Goal: Submit feedback/report problem: Submit feedback/report problem

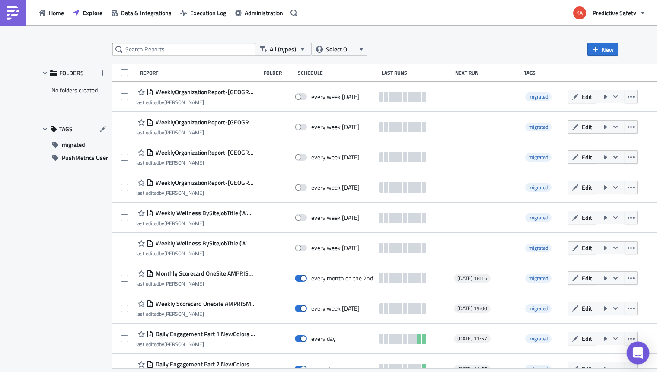
click at [637, 357] on icon "Open Intercom Messenger" at bounding box center [638, 352] width 10 height 11
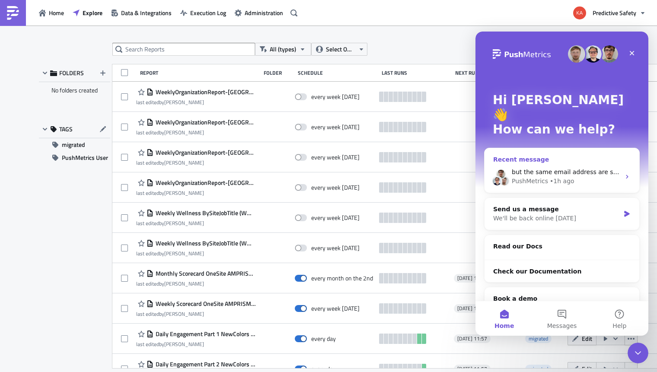
click at [625, 173] on icon "Intercom messenger" at bounding box center [627, 176] width 7 height 7
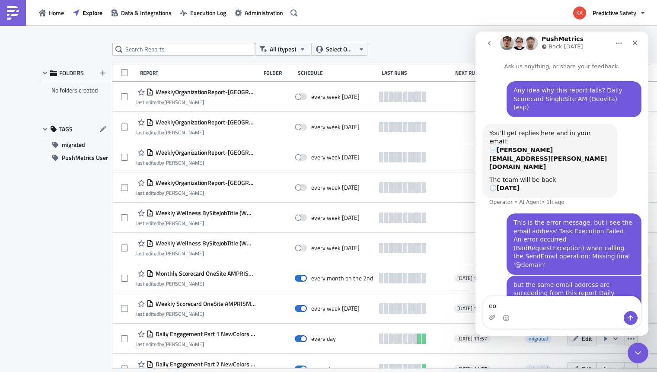
click at [42, 259] on div "FOLDERS No folders created TAGS migrated PushMetrics User" at bounding box center [74, 216] width 71 height 304
click at [633, 42] on icon "Close" at bounding box center [634, 42] width 7 height 7
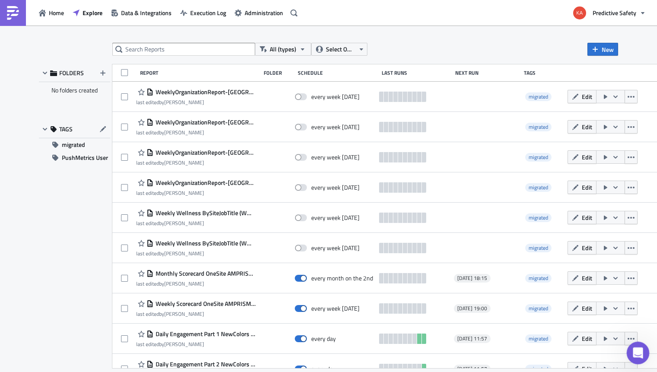
click at [634, 351] on icon "Open Intercom Messenger" at bounding box center [637, 352] width 14 height 14
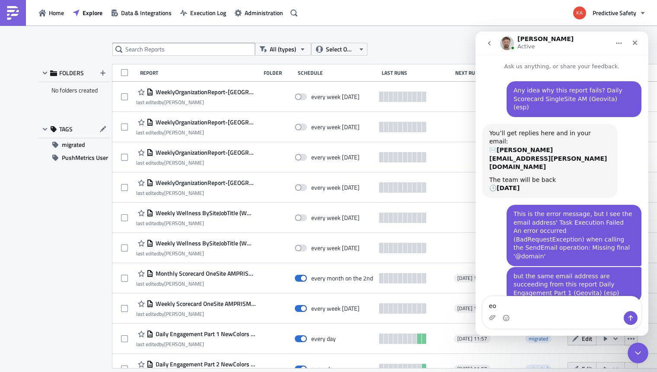
scroll to position [212, 0]
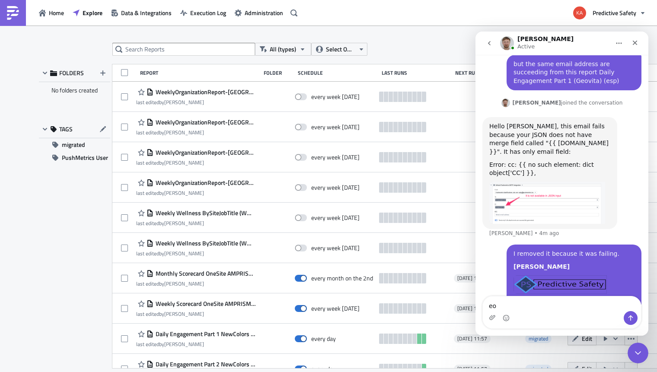
click at [557, 182] on img "Łukasz says…" at bounding box center [547, 203] width 116 height 42
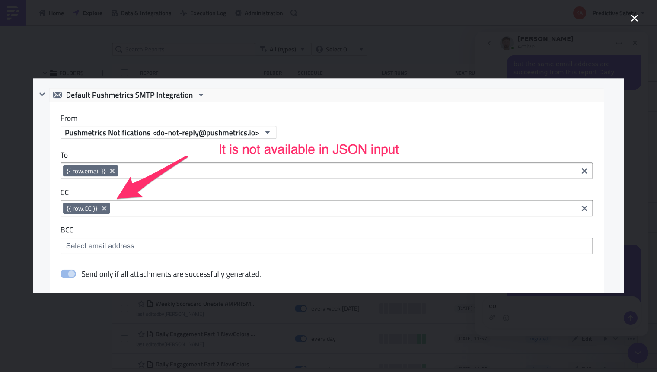
click at [635, 16] on icon "Close" at bounding box center [634, 18] width 10 height 10
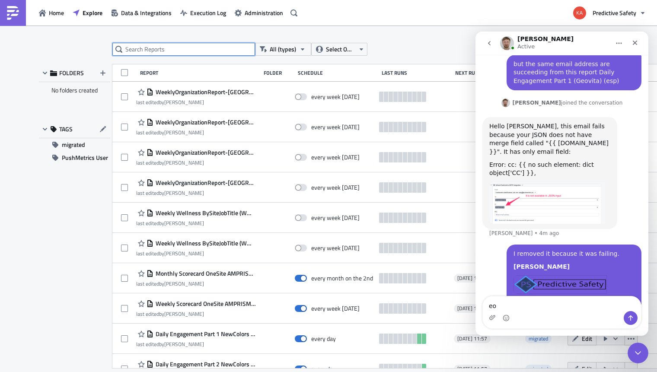
click at [146, 46] on input "text" at bounding box center [183, 49] width 143 height 13
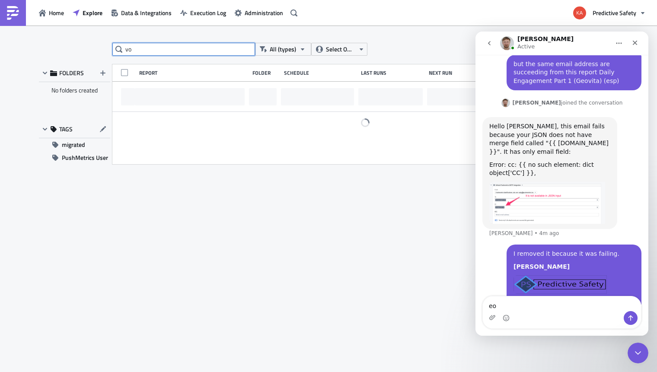
type input "o"
type input "geovita"
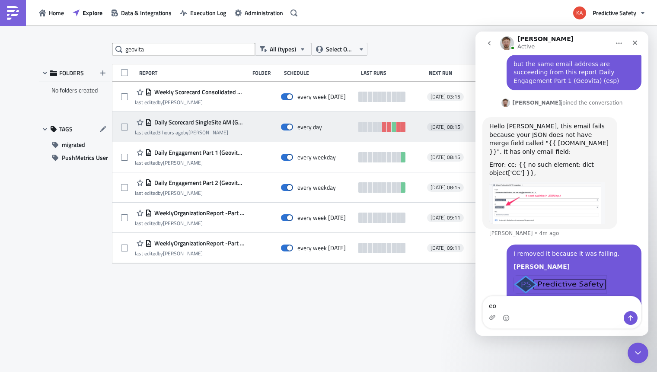
click at [175, 125] on span "Daily Scorecard SingleSite AM (Geovita) (esp)" at bounding box center [198, 122] width 92 height 8
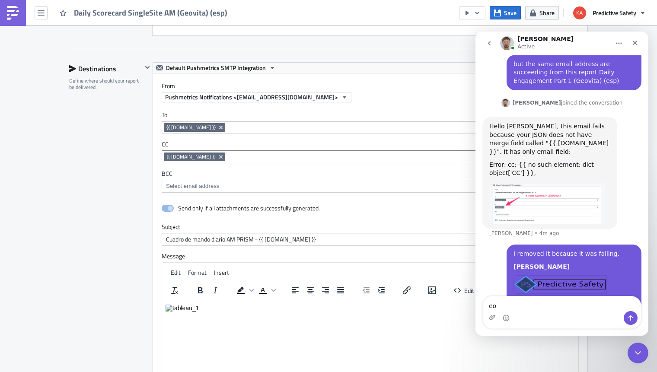
scroll to position [708, 0]
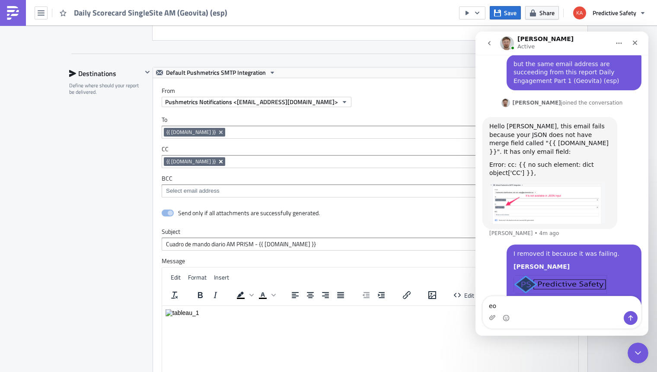
click at [219, 162] on icon "Remove Tag" at bounding box center [220, 161] width 3 height 3
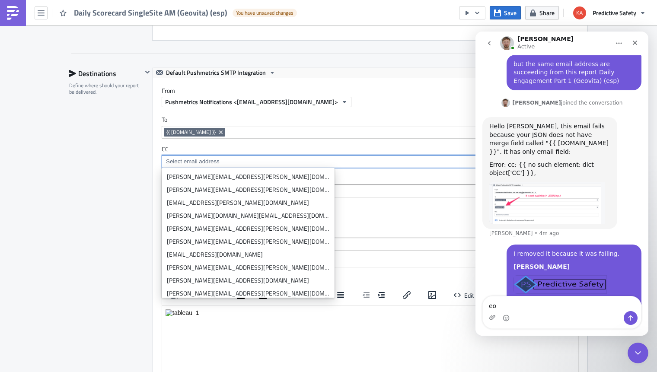
click at [102, 187] on div "Destinations Define where should your report be delivered." at bounding box center [105, 257] width 73 height 381
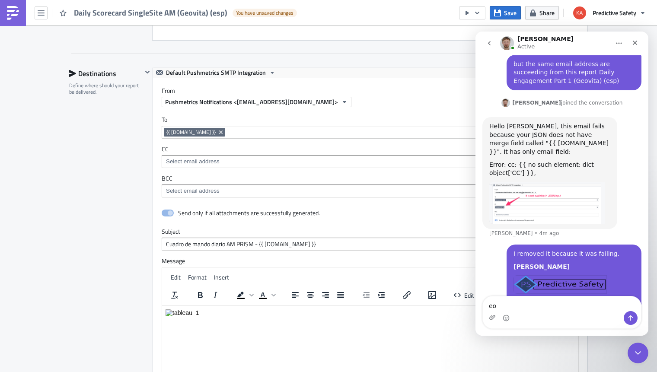
scroll to position [942, 0]
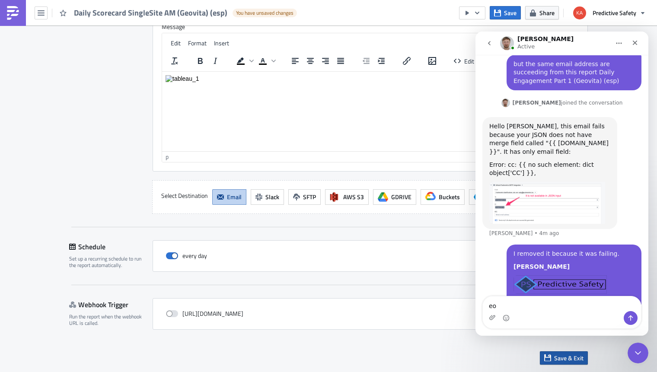
click at [569, 360] on span "Save & Exit" at bounding box center [568, 357] width 29 height 9
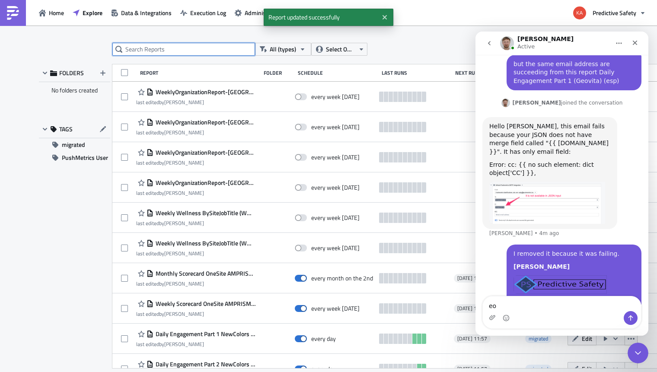
click at [142, 50] on input "text" at bounding box center [183, 49] width 143 height 13
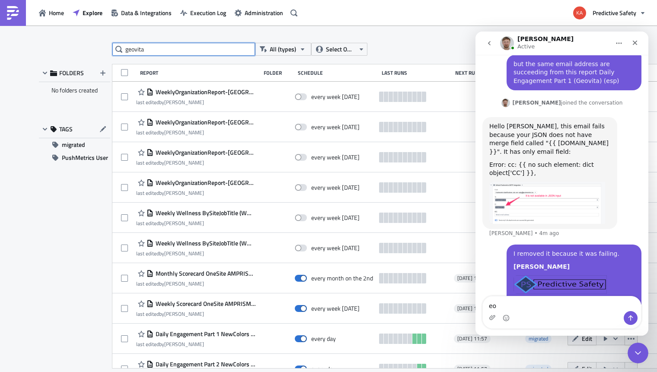
type input "geovita"
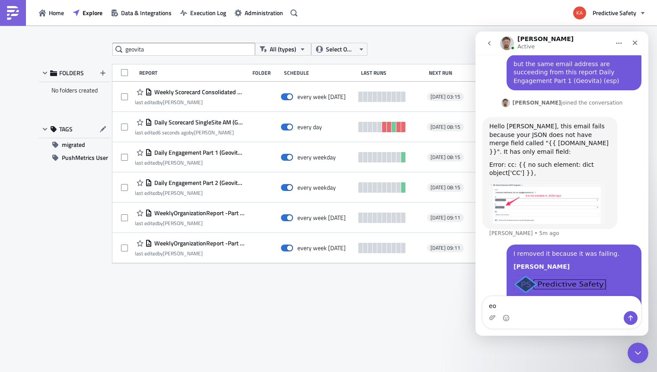
click at [430, 40] on div "geovita All (types) Select Owner New FOLDERS No folders created TAGS migrated P…" at bounding box center [328, 199] width 657 height 348
click at [633, 41] on icon "Close" at bounding box center [635, 43] width 5 height 5
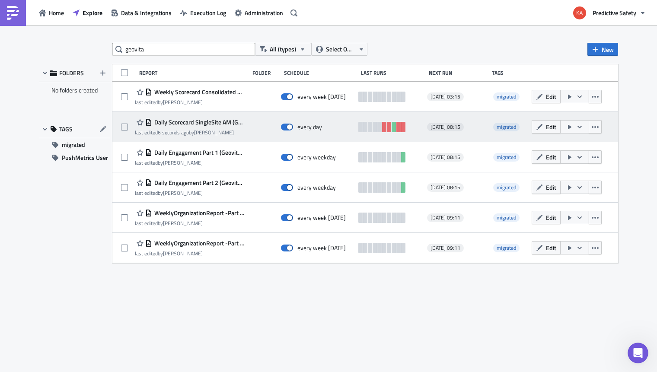
click at [569, 126] on icon "button" at bounding box center [569, 127] width 3 height 4
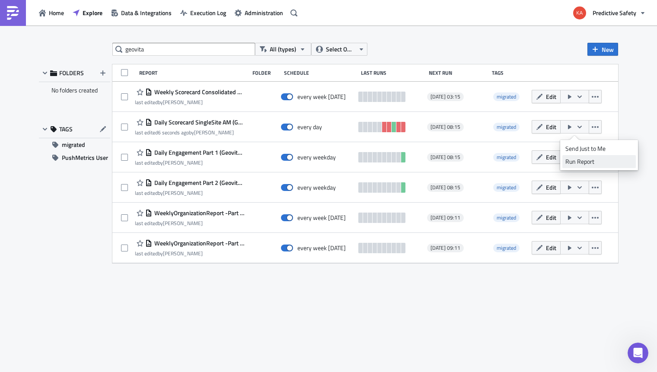
click at [578, 162] on div "Run Report" at bounding box center [598, 161] width 67 height 9
click at [641, 350] on icon "Open Intercom Messenger" at bounding box center [637, 352] width 14 height 14
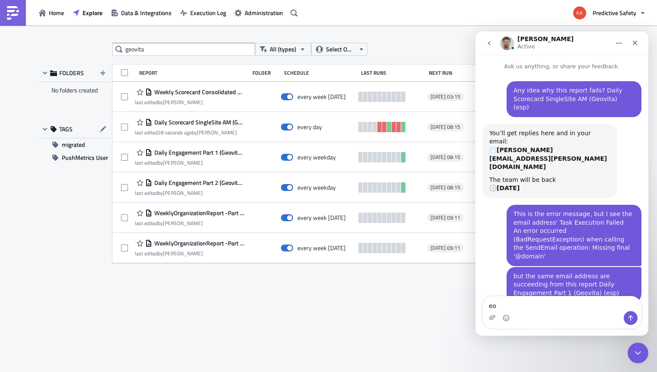
scroll to position [212, 0]
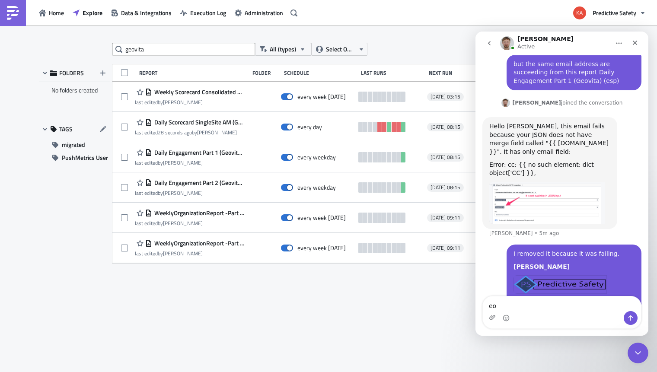
click at [551, 314] on div "Intercom messenger" at bounding box center [562, 318] width 158 height 14
drag, startPoint x: 497, startPoint y: 306, endPoint x: 455, endPoint y: 304, distance: 42.4
click at [483, 304] on textarea "eo" at bounding box center [562, 303] width 158 height 15
type textarea "removing it fixed the report. Thank you"
click at [632, 319] on icon "Send a message…" at bounding box center [630, 318] width 7 height 7
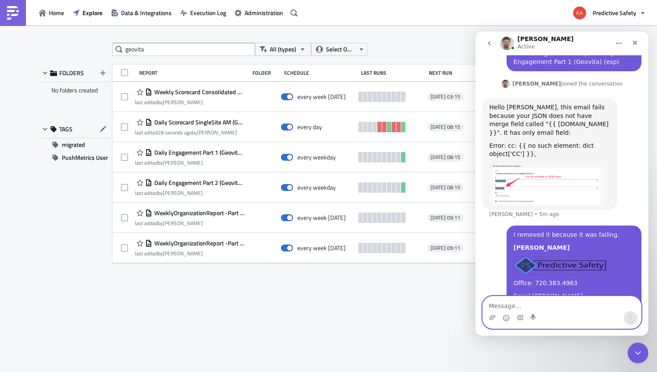
scroll to position [232, 0]
click at [143, 339] on div "geovita All (types) Select Owner New FOLDERS No folders created TAGS migrated P…" at bounding box center [329, 199] width 588 height 313
click at [560, 309] on textarea "Message…" at bounding box center [562, 303] width 158 height 15
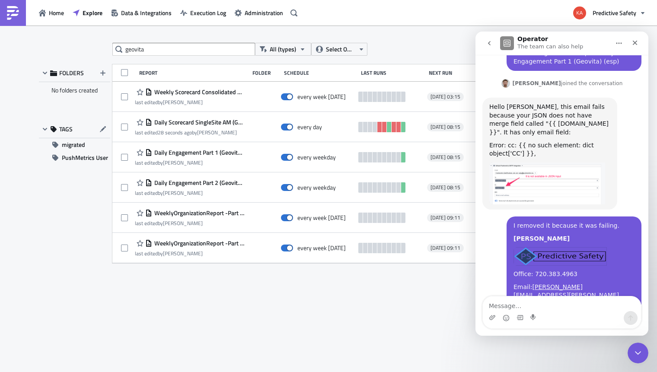
scroll to position [258, 0]
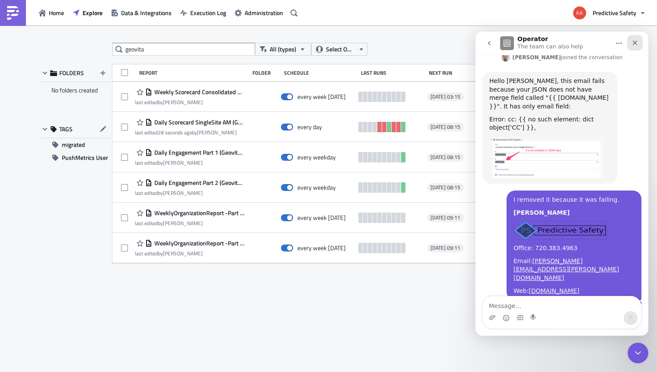
click at [636, 40] on icon "Close" at bounding box center [634, 42] width 7 height 7
